Goal: Task Accomplishment & Management: Manage account settings

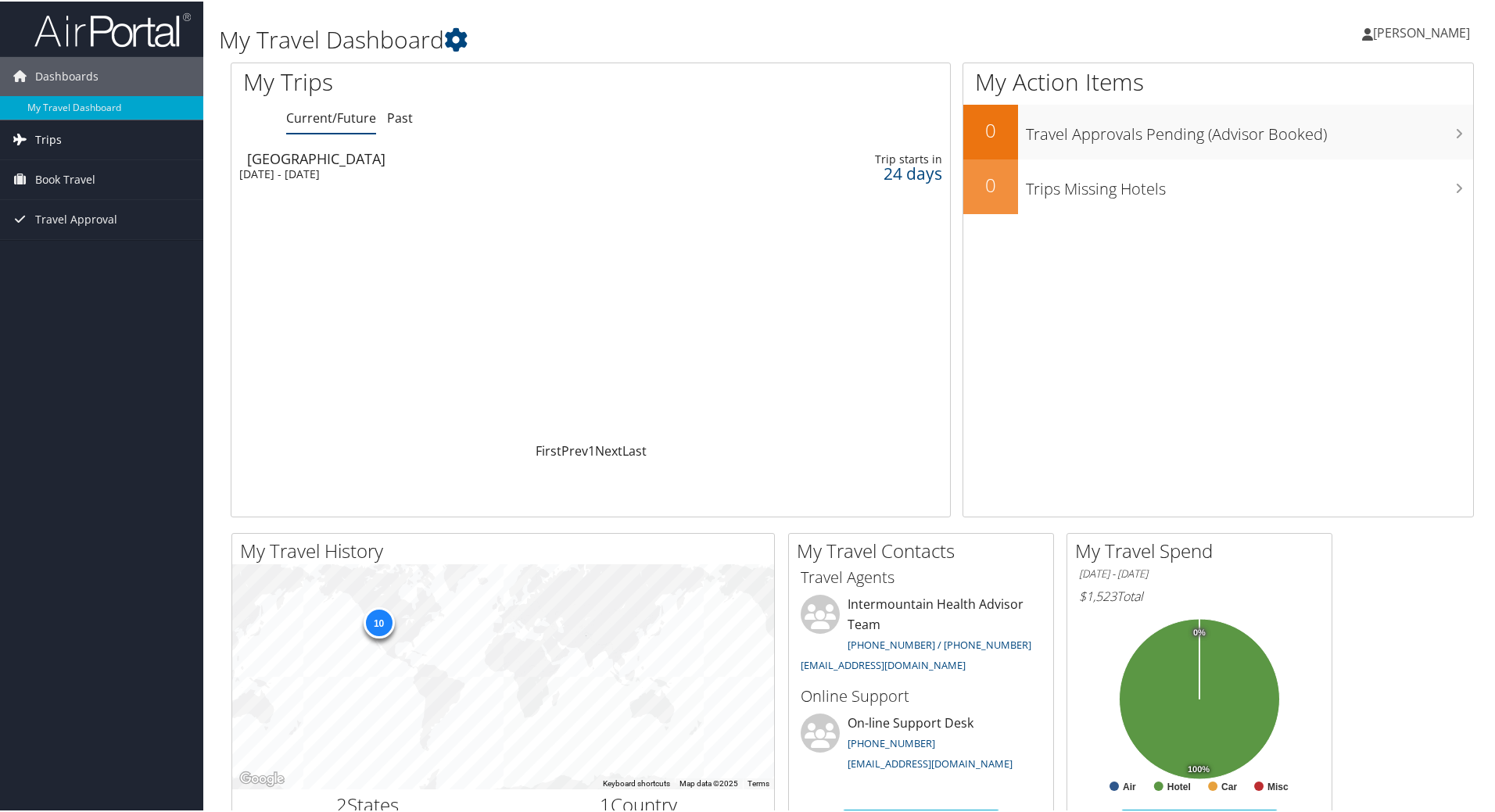
click at [44, 135] on span "Trips" at bounding box center [48, 138] width 26 height 39
click at [55, 163] on link "Current/Future Trips" at bounding box center [101, 169] width 204 height 23
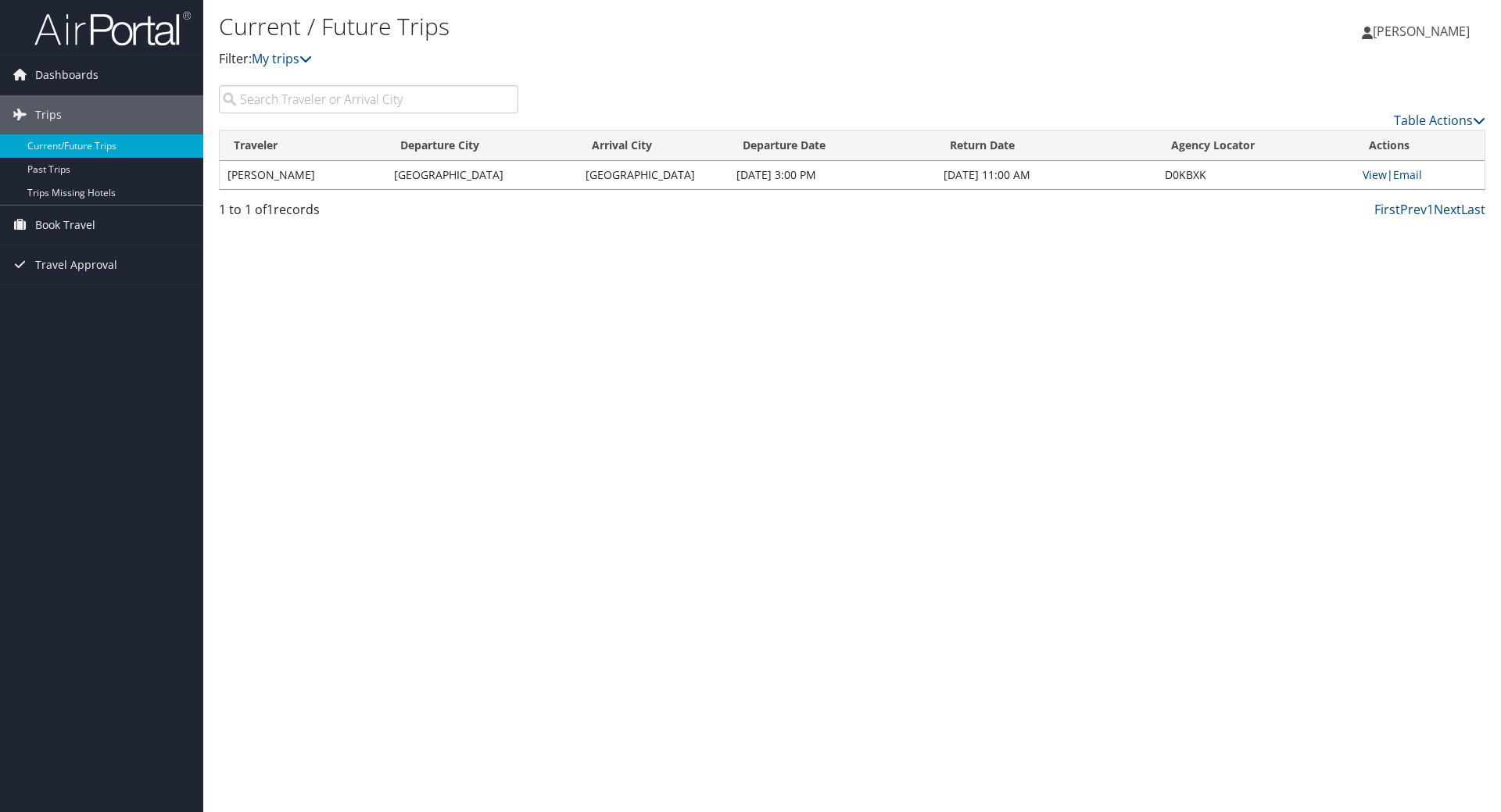
drag, startPoint x: 597, startPoint y: 142, endPoint x: 1372, endPoint y: 174, distance: 775.7
click at [1372, 174] on link "View" at bounding box center [1374, 174] width 24 height 15
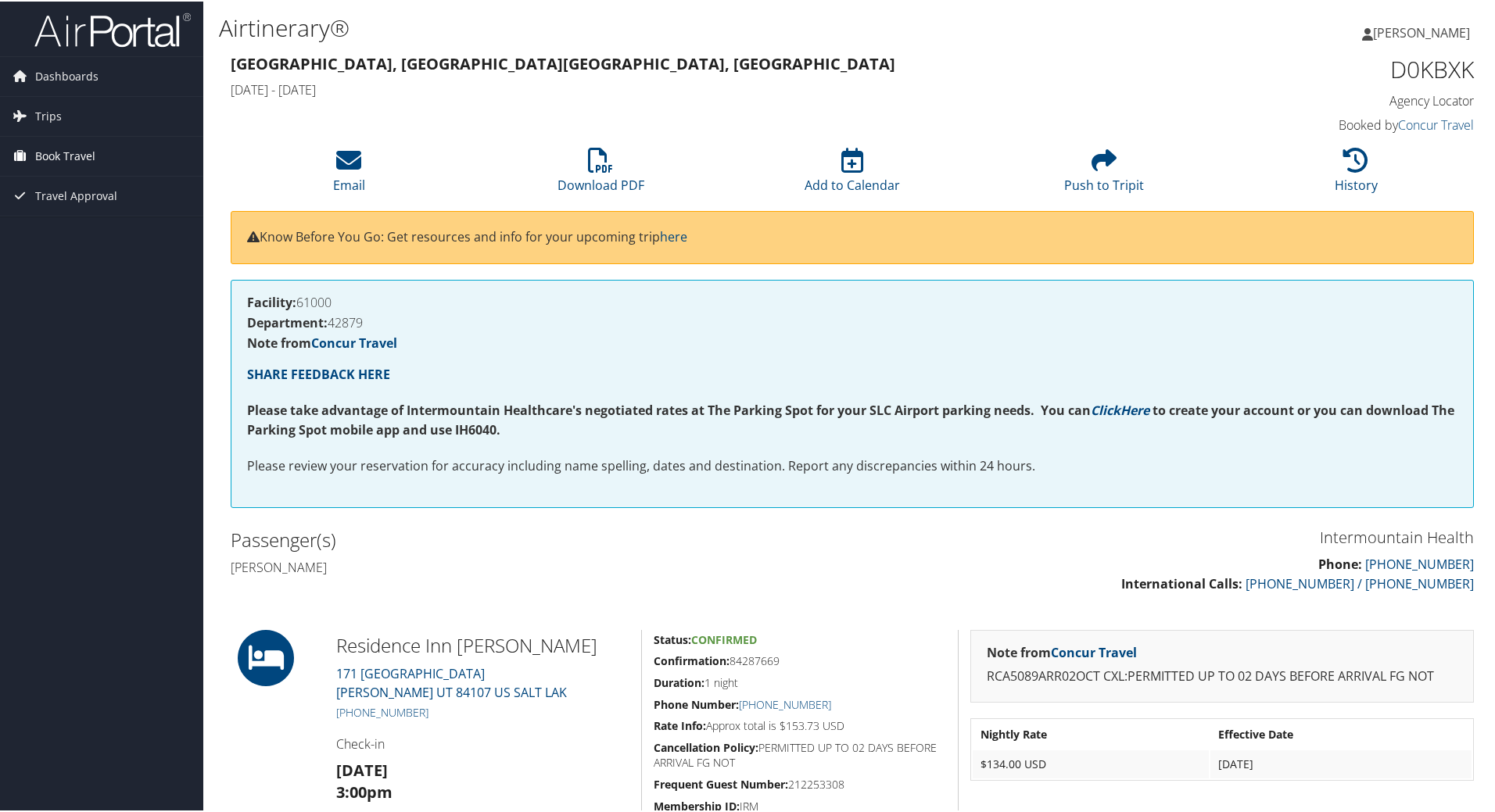
click at [67, 156] on span "Book Travel" at bounding box center [65, 155] width 60 height 39
click at [70, 234] on link "Book/Manage Online Trips" at bounding box center [101, 233] width 204 height 23
